Goal: Obtain resource: Obtain resource

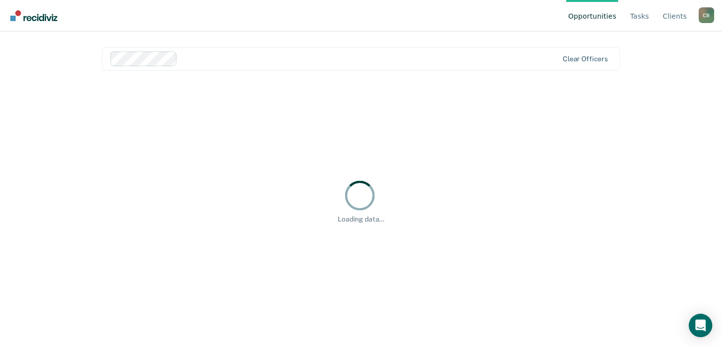
click at [608, 17] on link "Opportunities" at bounding box center [592, 15] width 52 height 31
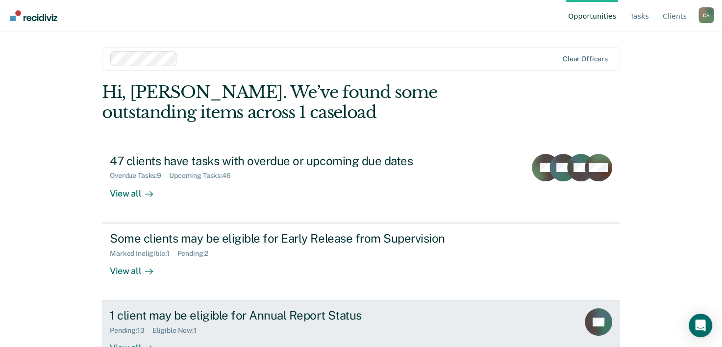
click at [245, 310] on div "1 client may be eligible for Annual Report Status" at bounding box center [282, 315] width 344 height 14
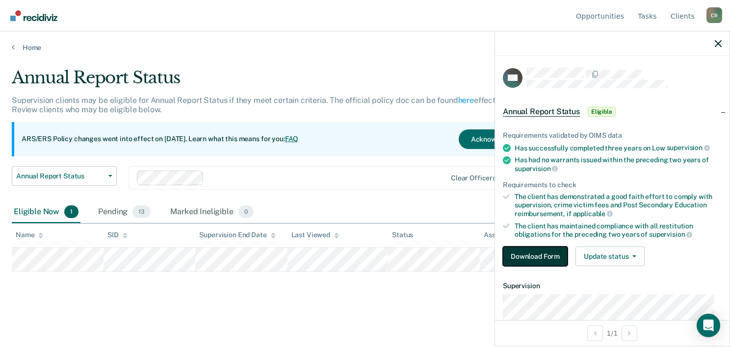
click at [526, 252] on button "Download Form" at bounding box center [535, 257] width 65 height 20
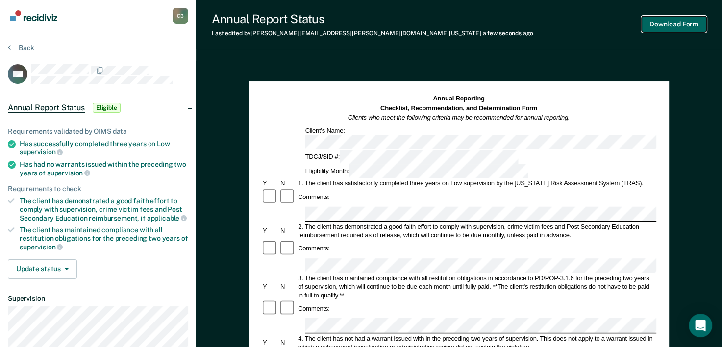
click at [659, 21] on button "Download Form" at bounding box center [674, 24] width 65 height 16
